Goal: Check status: Check status

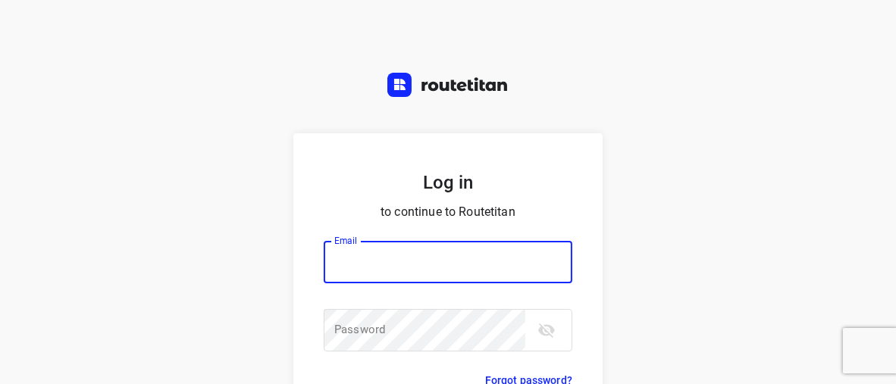
type input "[EMAIL_ADDRESS][DOMAIN_NAME]"
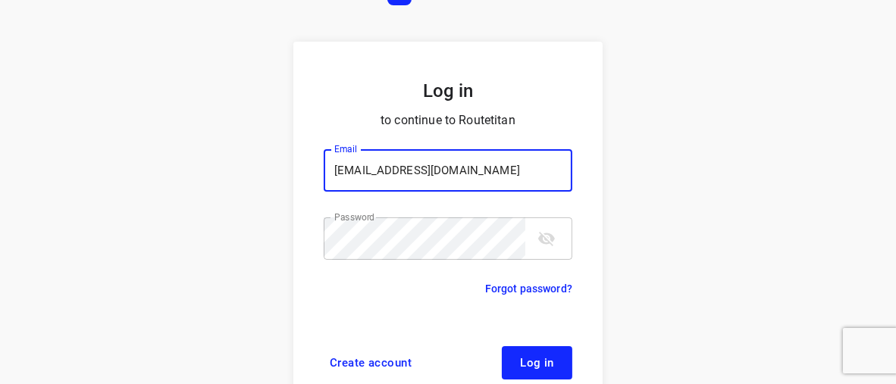
scroll to position [117, 0]
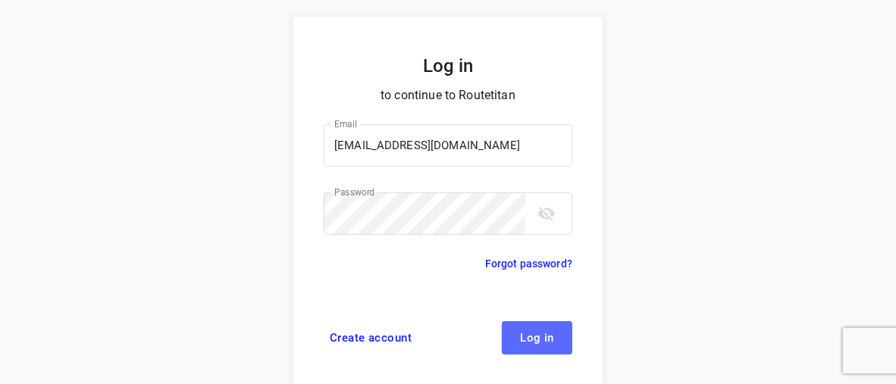
click at [520, 340] on span "Log in" at bounding box center [537, 338] width 34 height 12
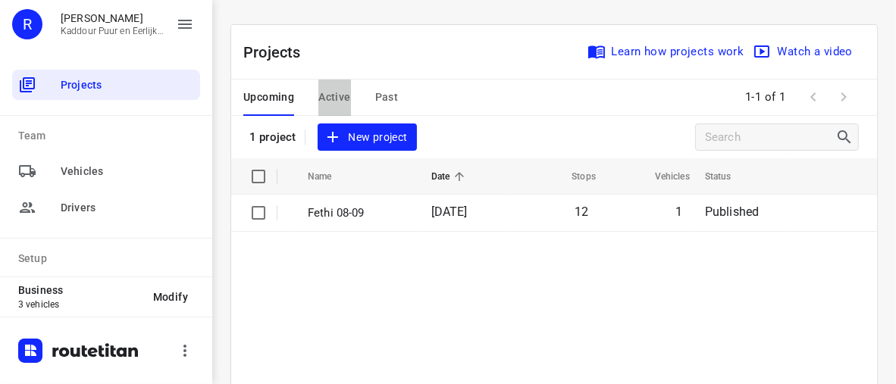
click at [337, 94] on span "Active" at bounding box center [334, 97] width 32 height 19
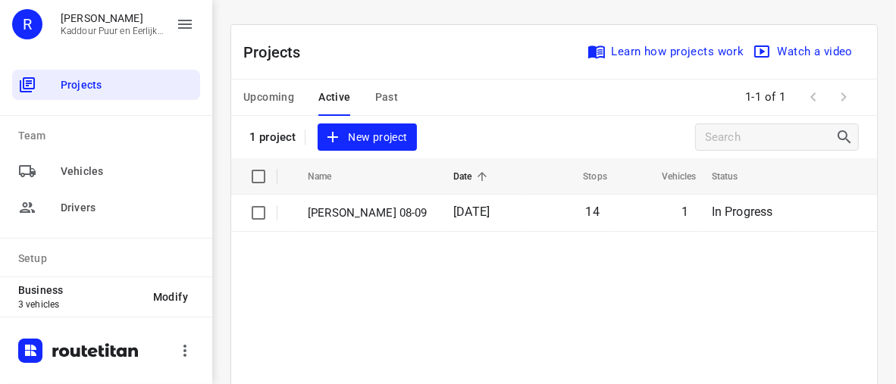
click at [267, 99] on span "Upcoming" at bounding box center [268, 97] width 51 height 19
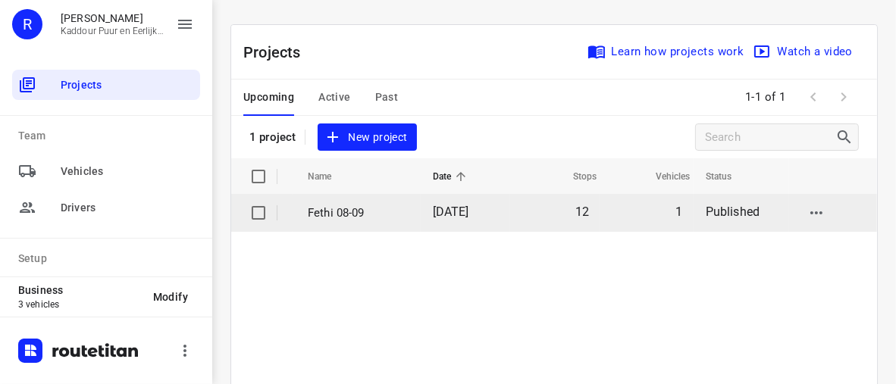
click at [458, 215] on span "[DATE]" at bounding box center [451, 212] width 36 height 14
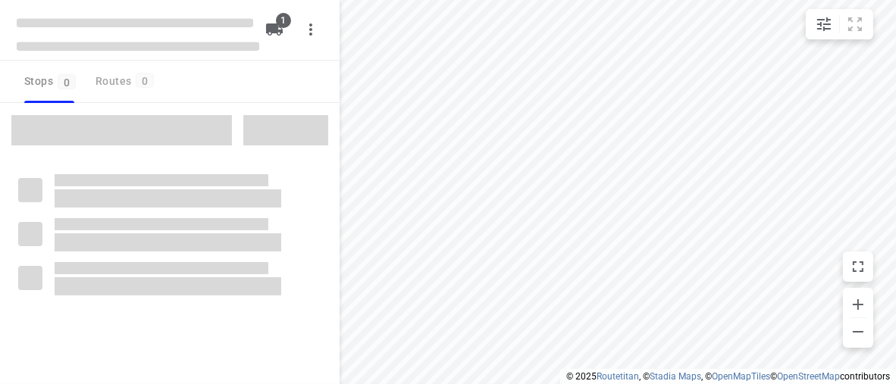
type input "distance"
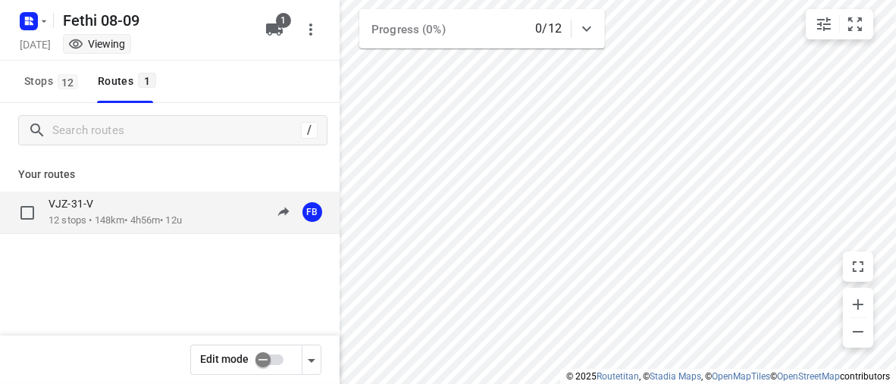
click at [143, 218] on p "12 stops • 148km • 4h56m • 12u" at bounding box center [115, 221] width 133 height 14
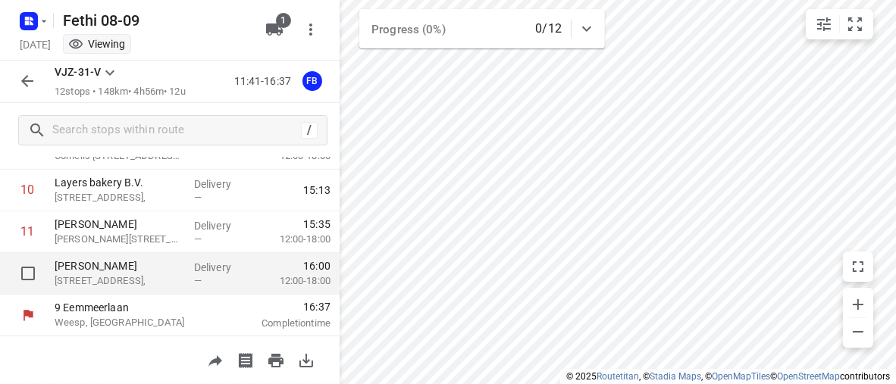
scroll to position [364, 0]
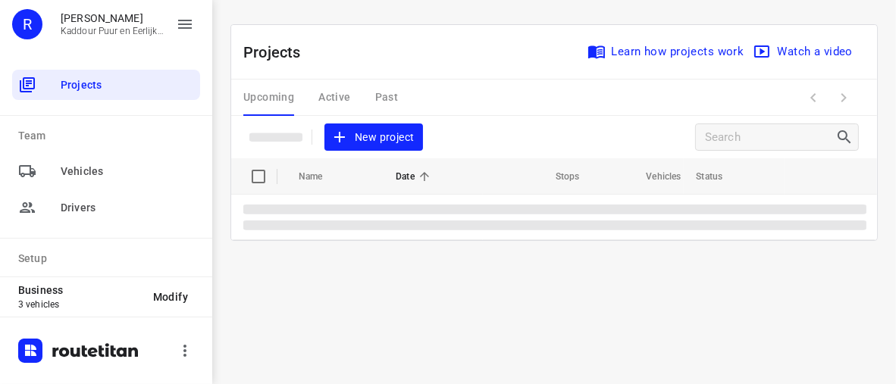
click at [340, 96] on div "Upcoming Active Past" at bounding box center [332, 98] width 179 height 36
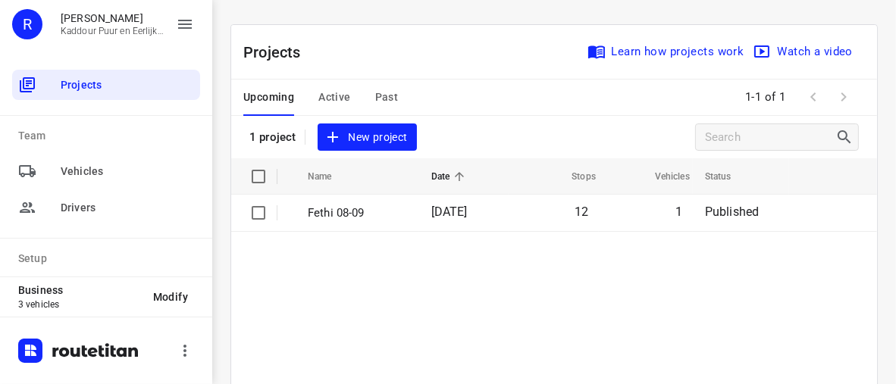
click at [334, 98] on span "Active" at bounding box center [334, 97] width 32 height 19
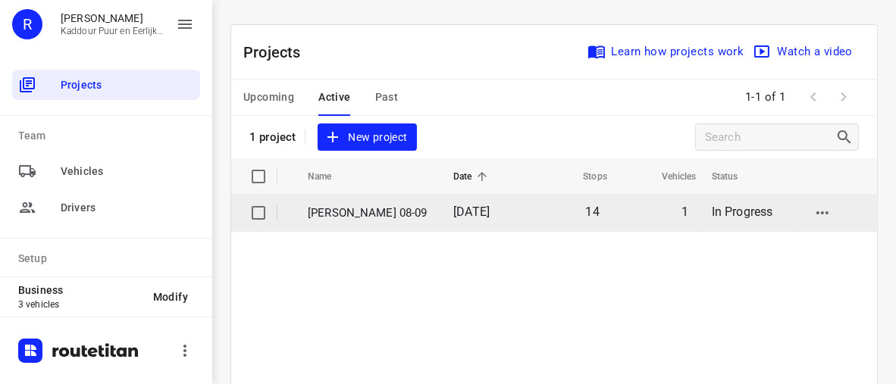
click at [359, 213] on p "[PERSON_NAME] 08-09" at bounding box center [369, 213] width 123 height 17
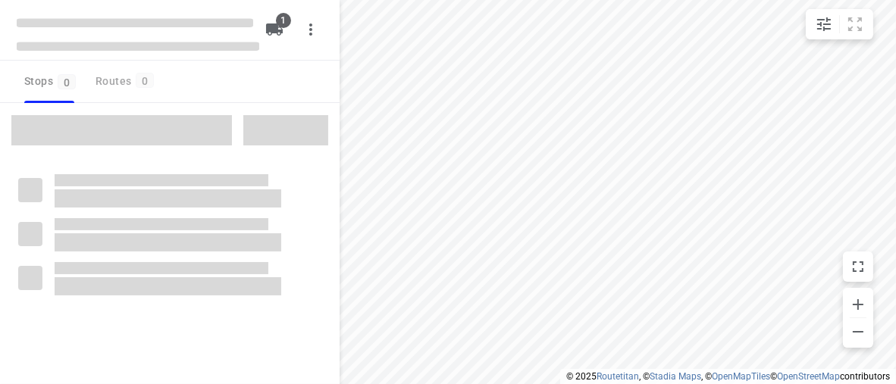
type input "distance"
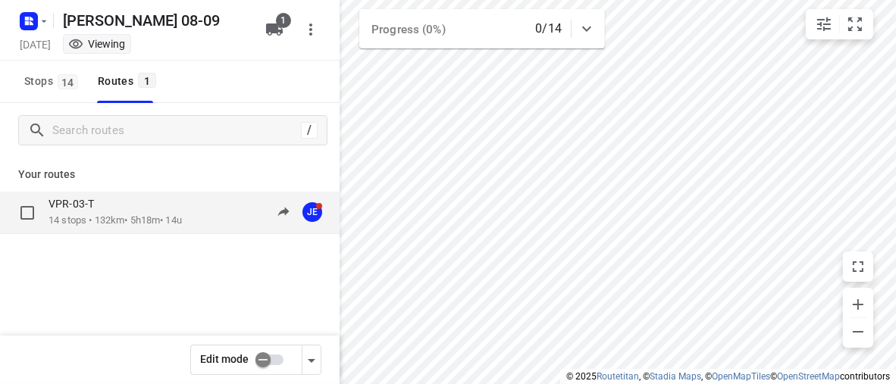
click at [177, 206] on div "VPR-03-T" at bounding box center [115, 205] width 133 height 17
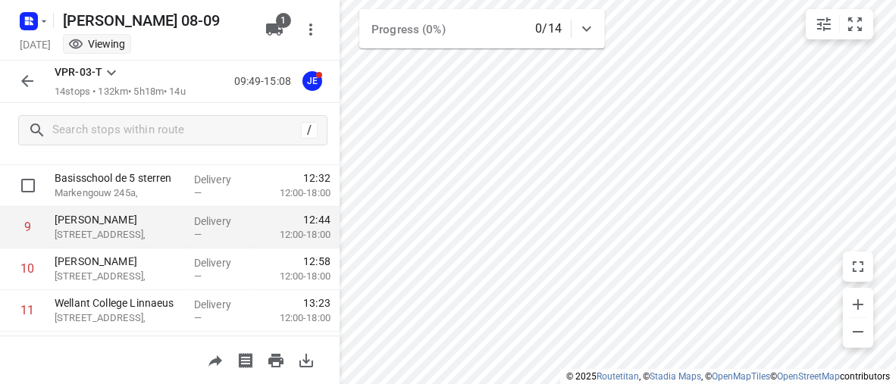
scroll to position [379, 0]
